Goal: Information Seeking & Learning: Learn about a topic

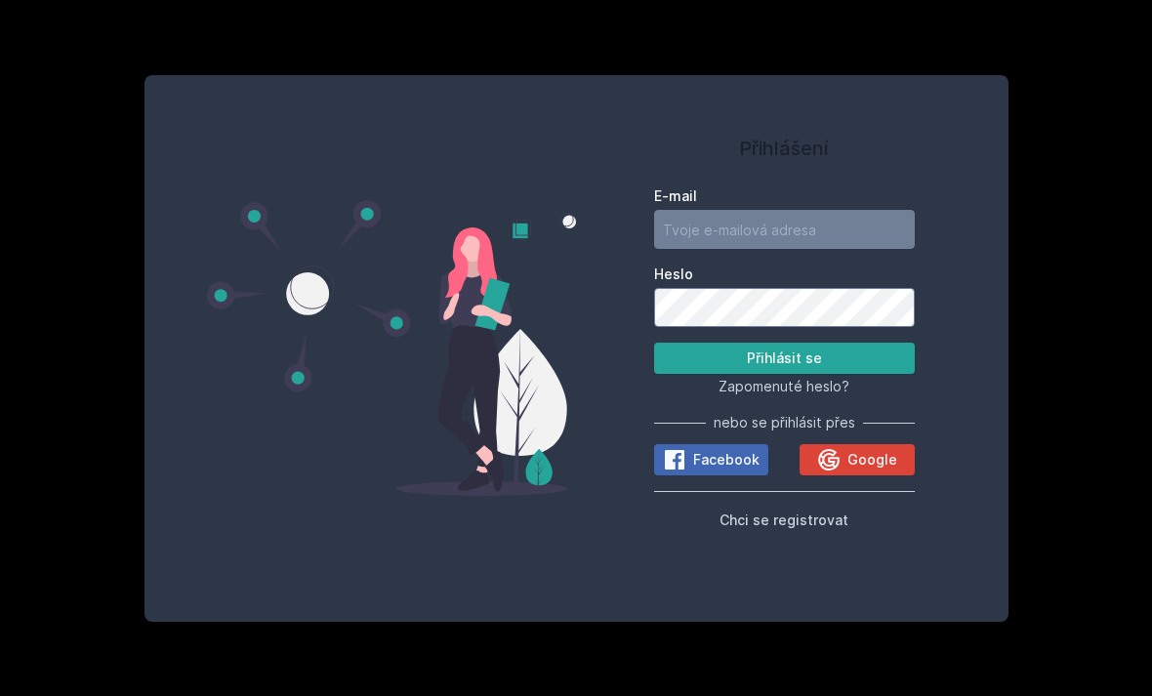
click at [860, 470] on span "Google" at bounding box center [872, 460] width 50 height 20
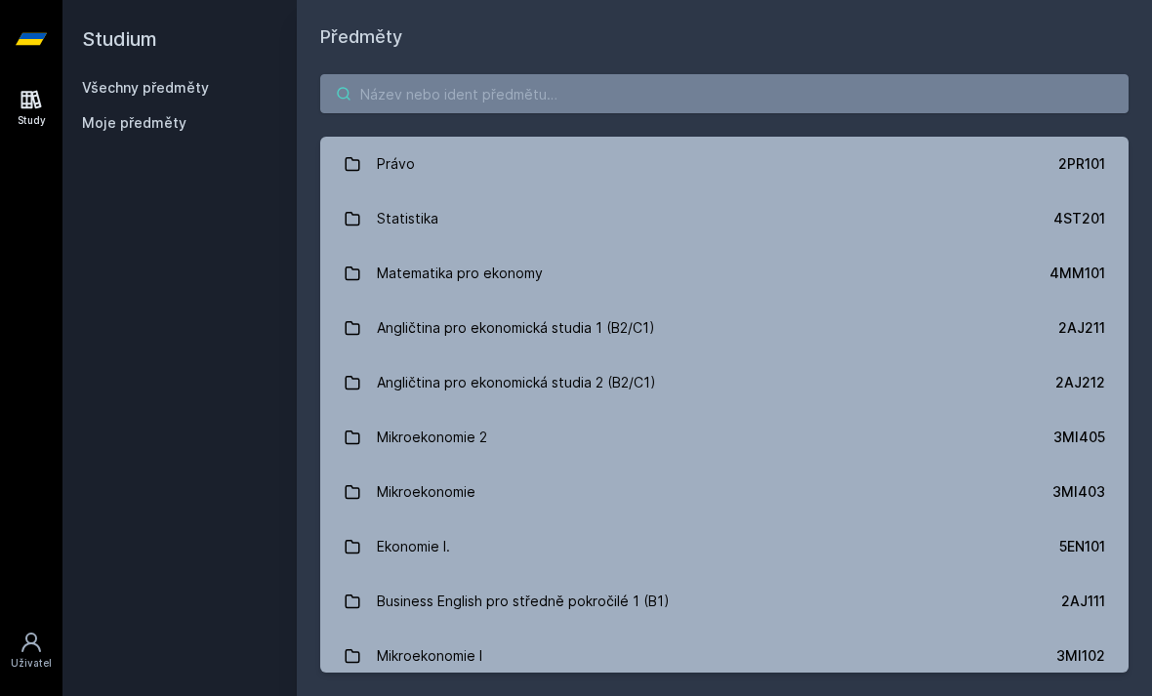
click at [890, 102] on input "search" at bounding box center [724, 93] width 808 height 39
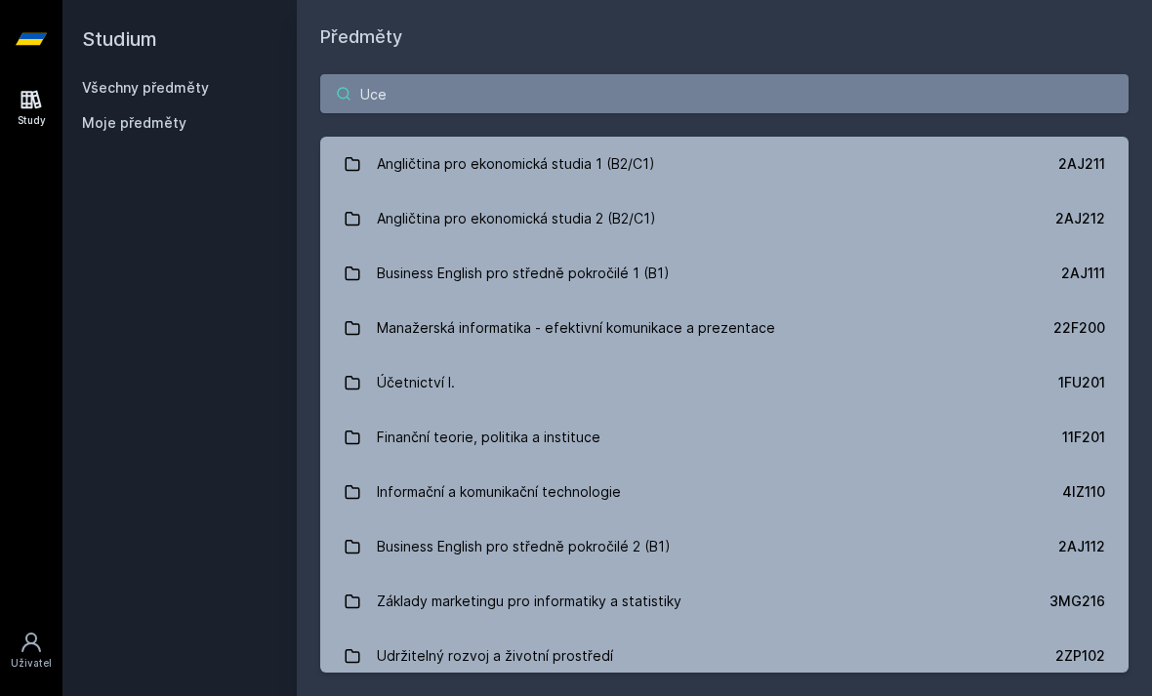
type input "Ucet"
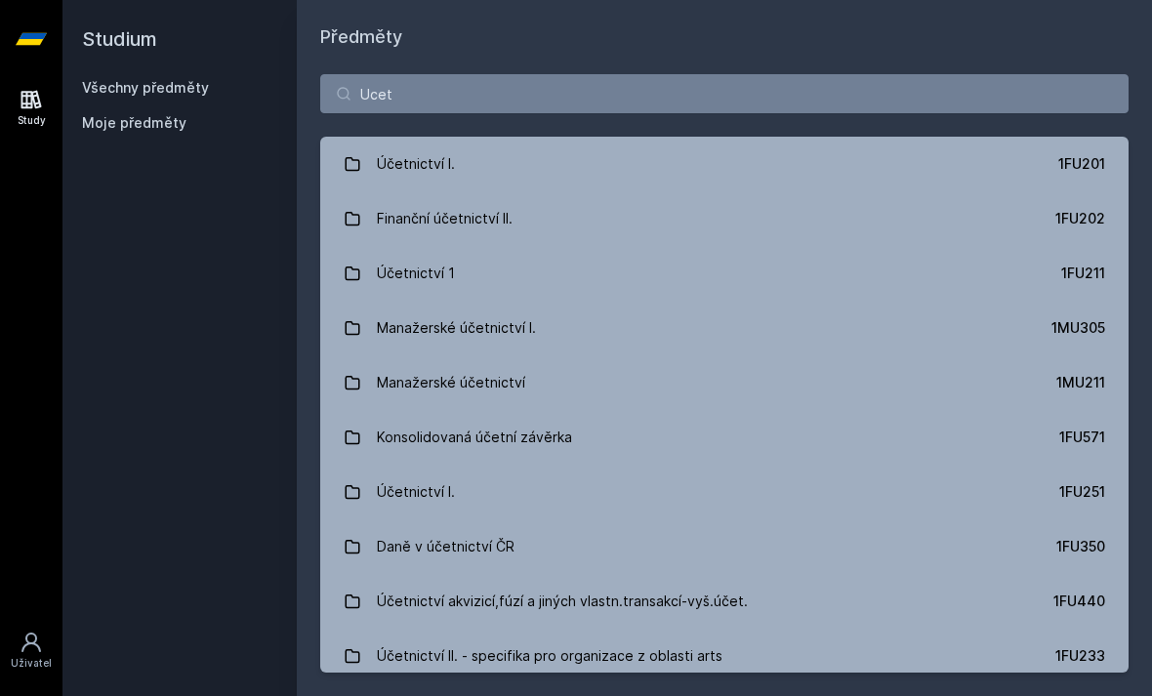
click at [904, 158] on link "Účetnictví I. 1FU201" at bounding box center [724, 164] width 808 height 55
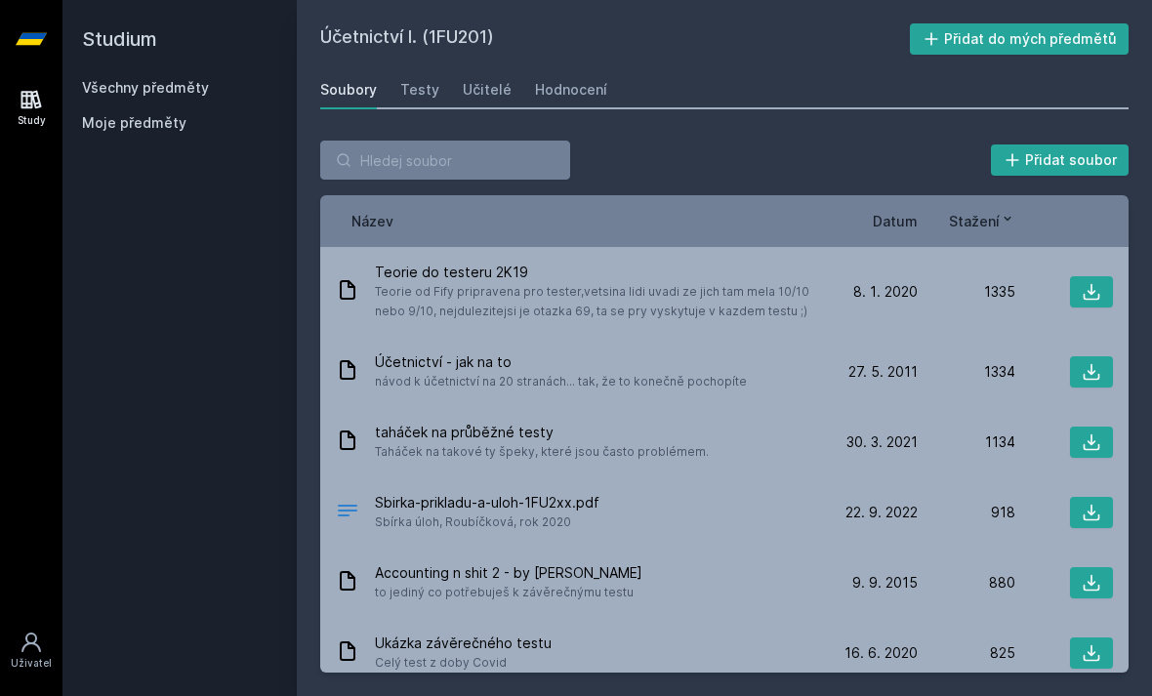
click at [496, 102] on link "Učitelé" at bounding box center [487, 89] width 49 height 39
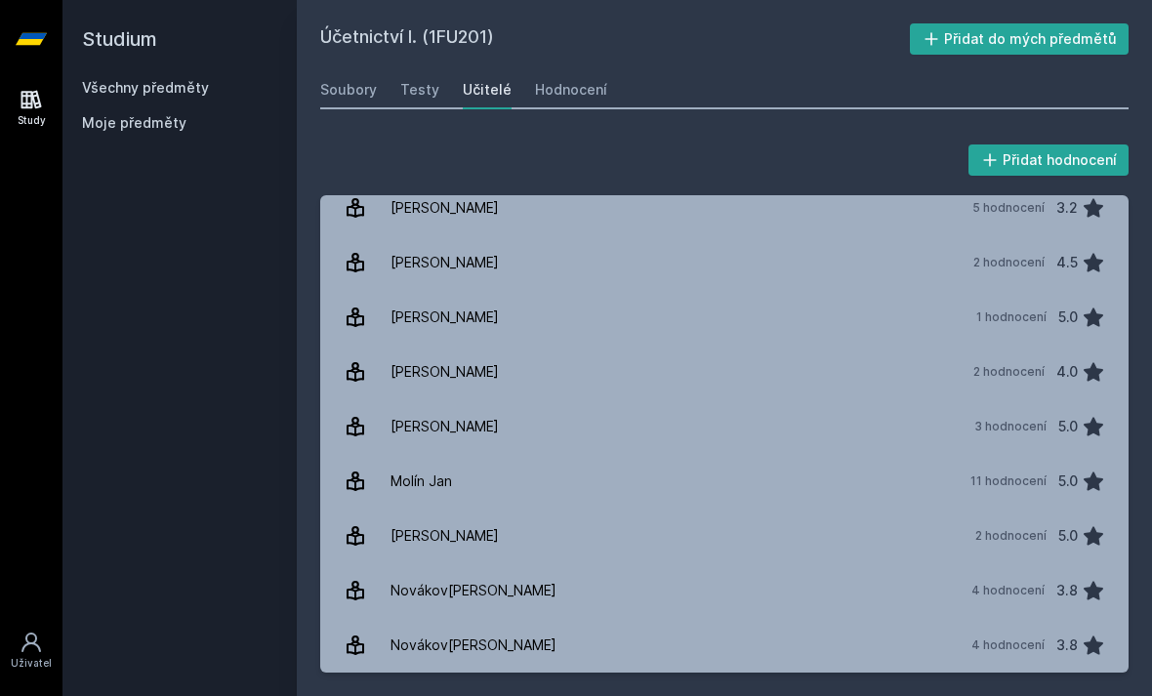
scroll to position [1513, 0]
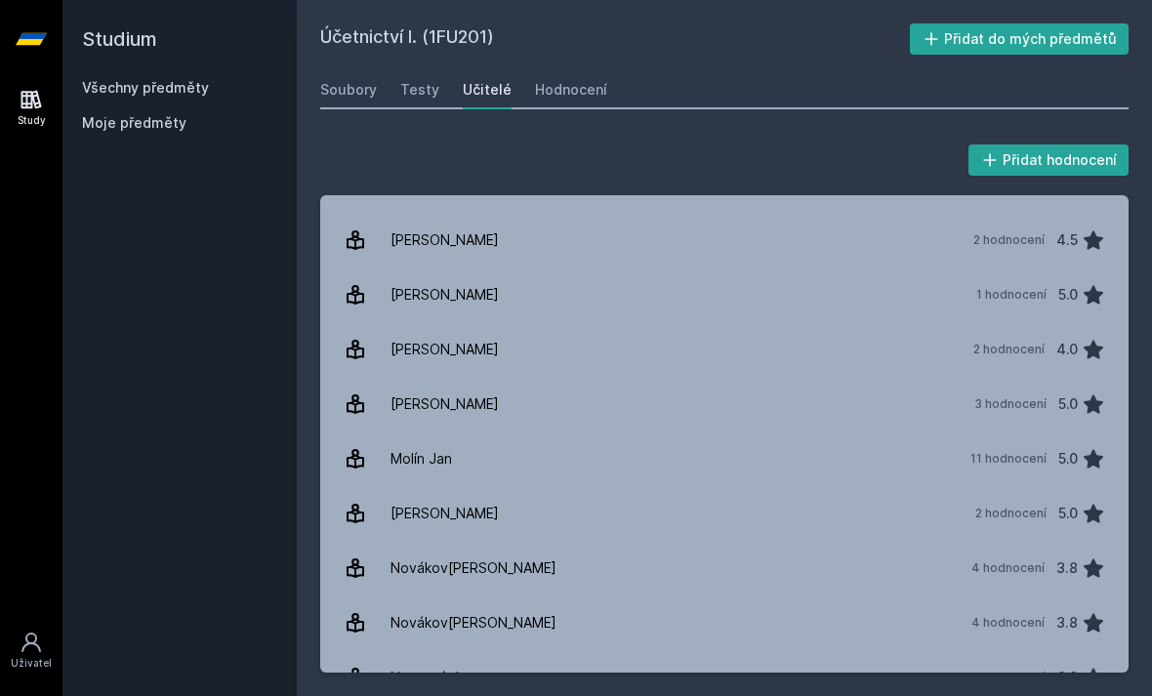
click at [585, 462] on link "M[DATE][PERSON_NAME] 11 hodnocení 5.0" at bounding box center [724, 459] width 808 height 55
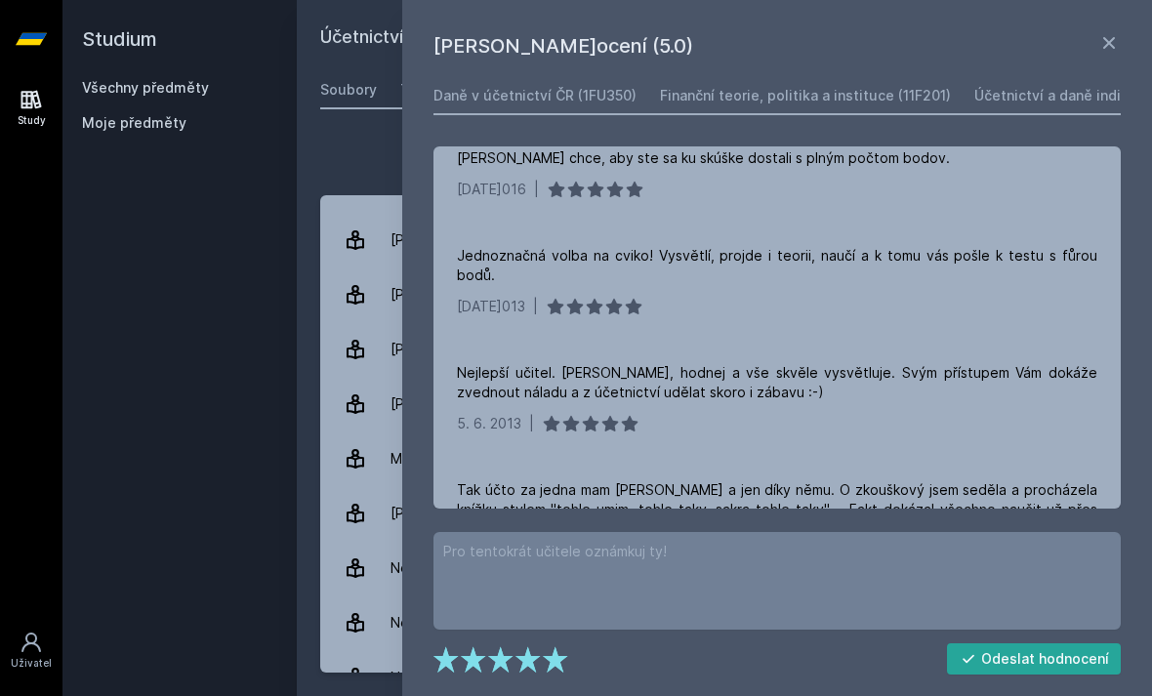
scroll to position [62, 0]
click at [320, 23] on div "Účetnictví I. (1FU201) Přidat do mých předmětů [GEOGRAPHIC_DATA] Testy Učitelé …" at bounding box center [724, 347] width 808 height 649
click at [308, 347] on div "Přidat hodnocení [PERSON_NAME]odnocení (5.0) Daně v účetnictví ČR (1FU350) Fina…" at bounding box center [724, 406] width 855 height 579
click at [344, 70] on link "Soubory" at bounding box center [348, 89] width 57 height 39
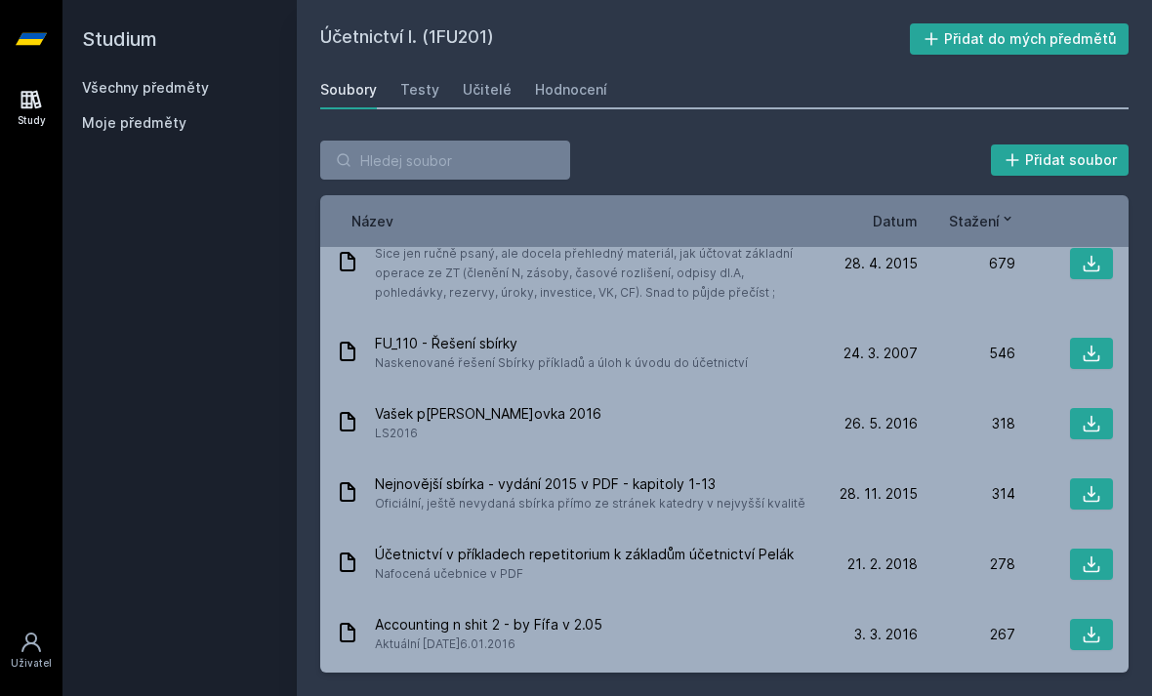
scroll to position [568, 0]
click at [1099, 485] on icon at bounding box center [1092, 495] width 20 height 20
click at [887, 211] on span "Datum" at bounding box center [895, 221] width 45 height 21
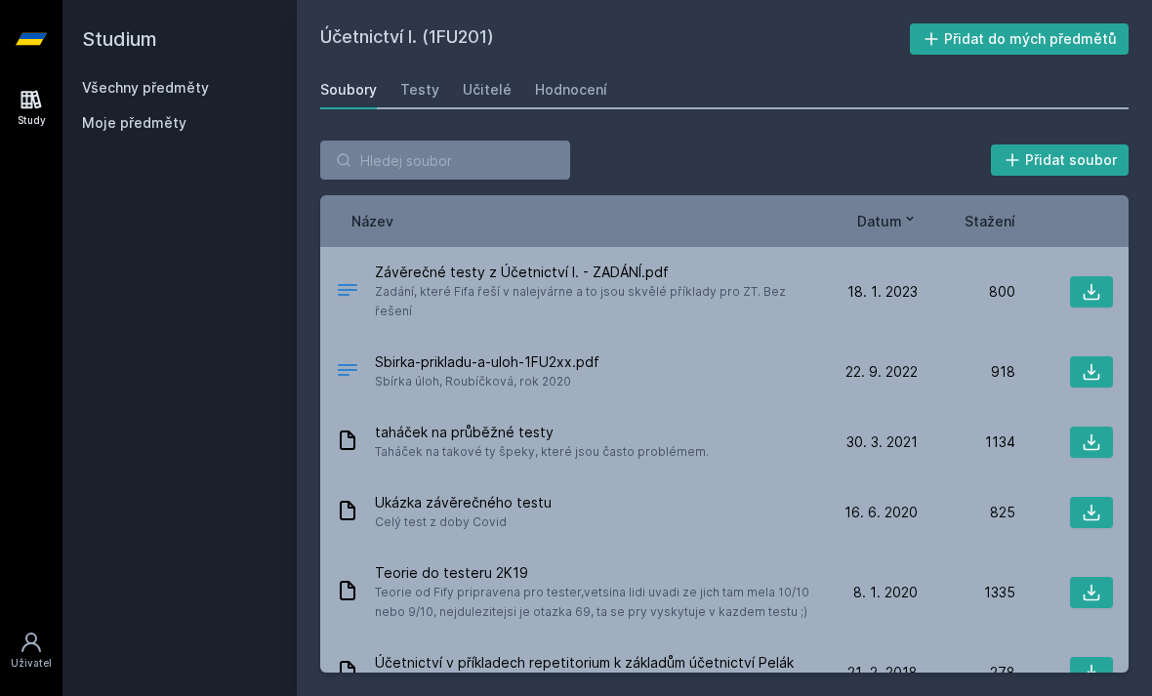
scroll to position [0, 0]
